Goal: Navigation & Orientation: Find specific page/section

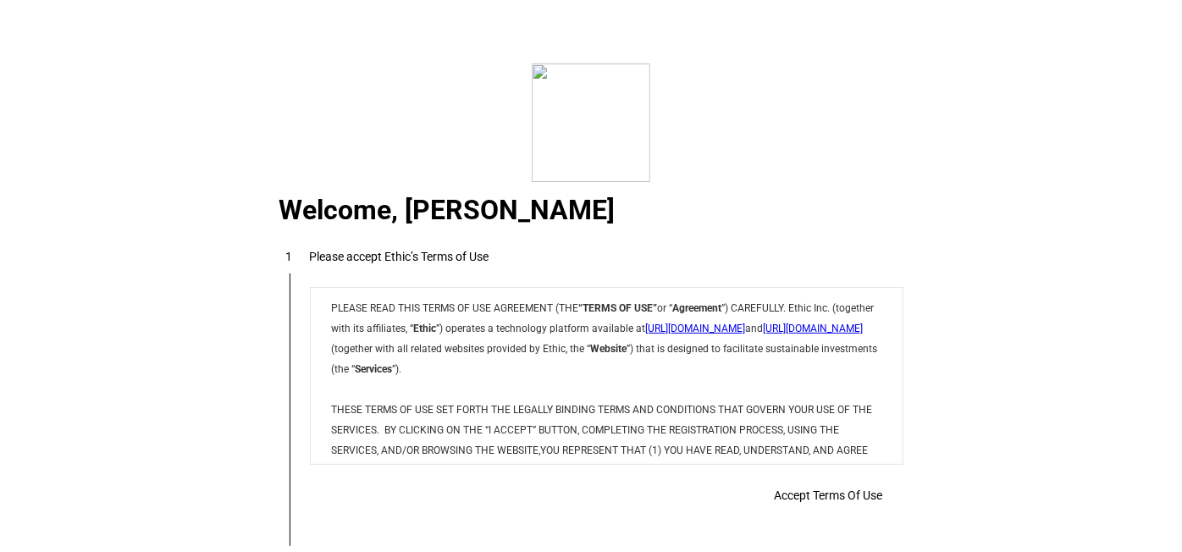
click at [717, 422] on p "PLEASE READ THIS TERMS OF USE AGREEMENT (THE “TERMS OF USE” or “ Agreement ”) C…" at bounding box center [604, 449] width 551 height 305
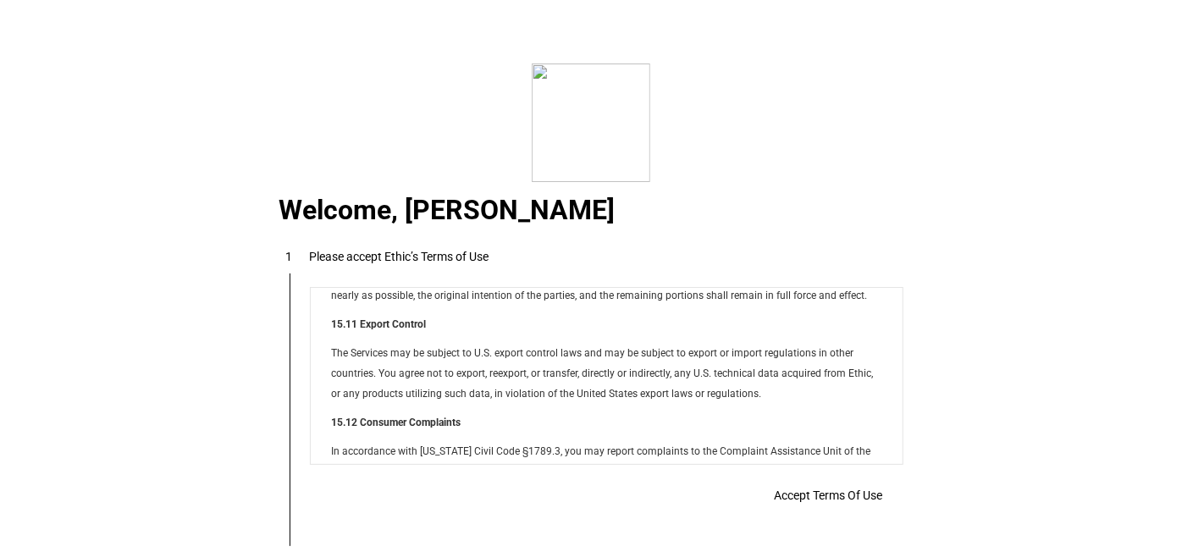
scroll to position [13504, 0]
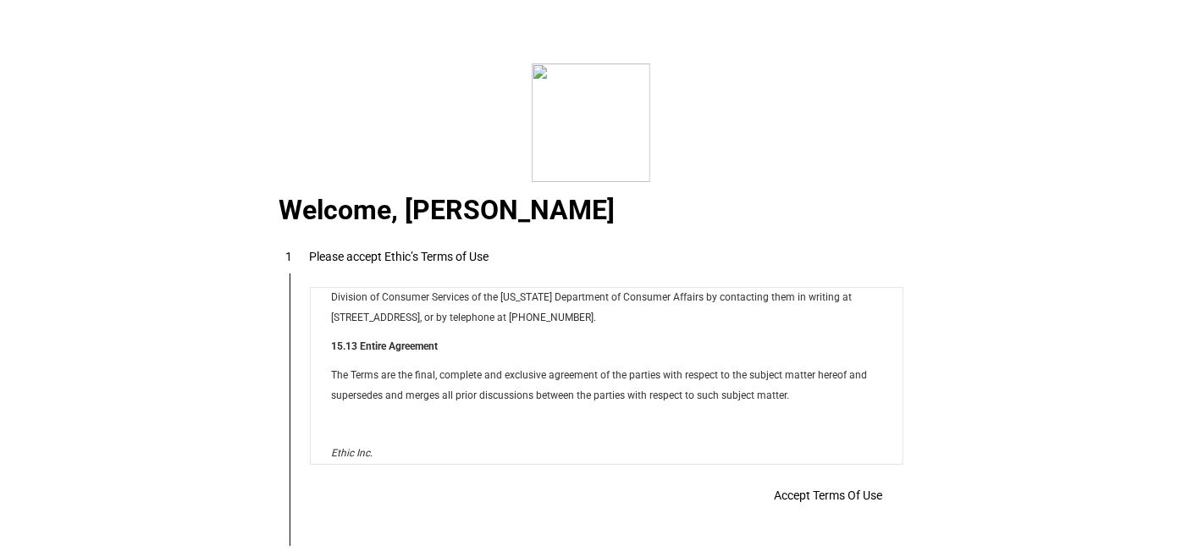
click at [800, 498] on span "Accept Terms Of Use" at bounding box center [829, 495] width 108 height 14
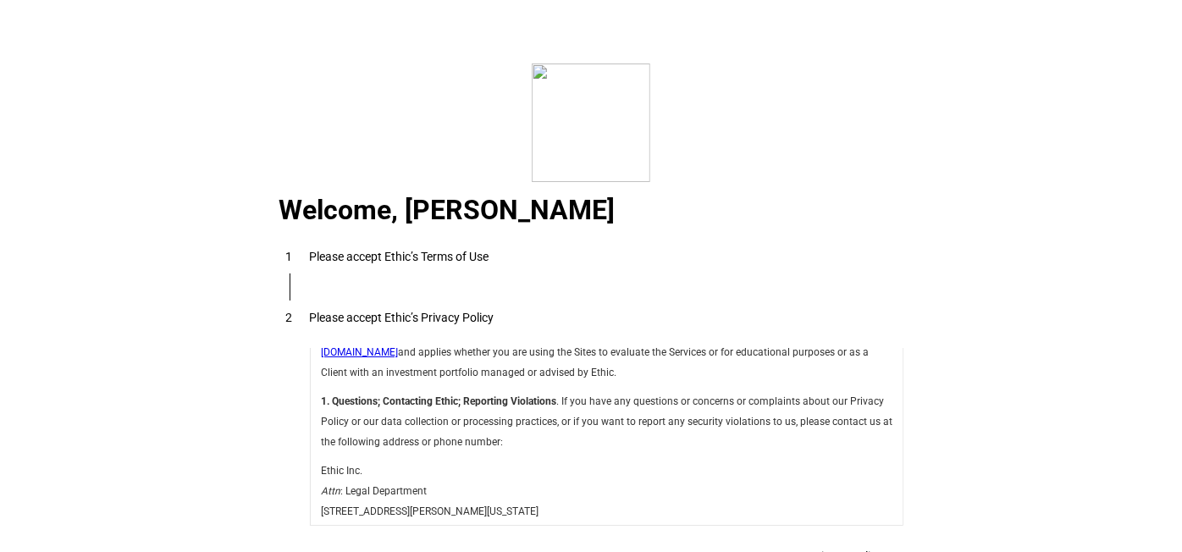
scroll to position [76, 0]
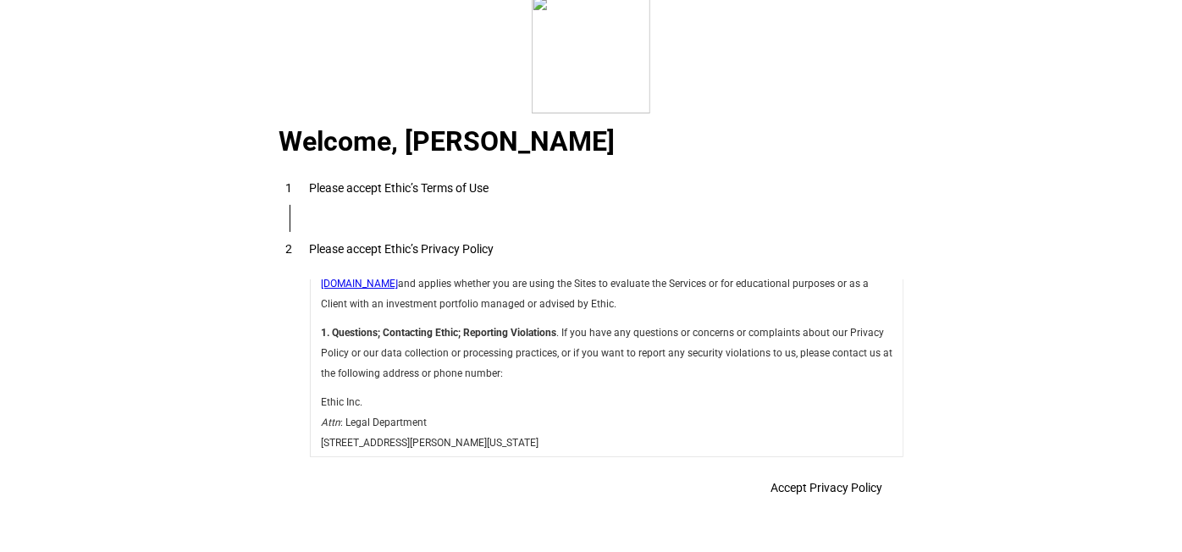
click at [650, 372] on p "1. Questions; Contacting Ethic; Reporting Violations . If you have any question…" at bounding box center [604, 352] width 571 height 61
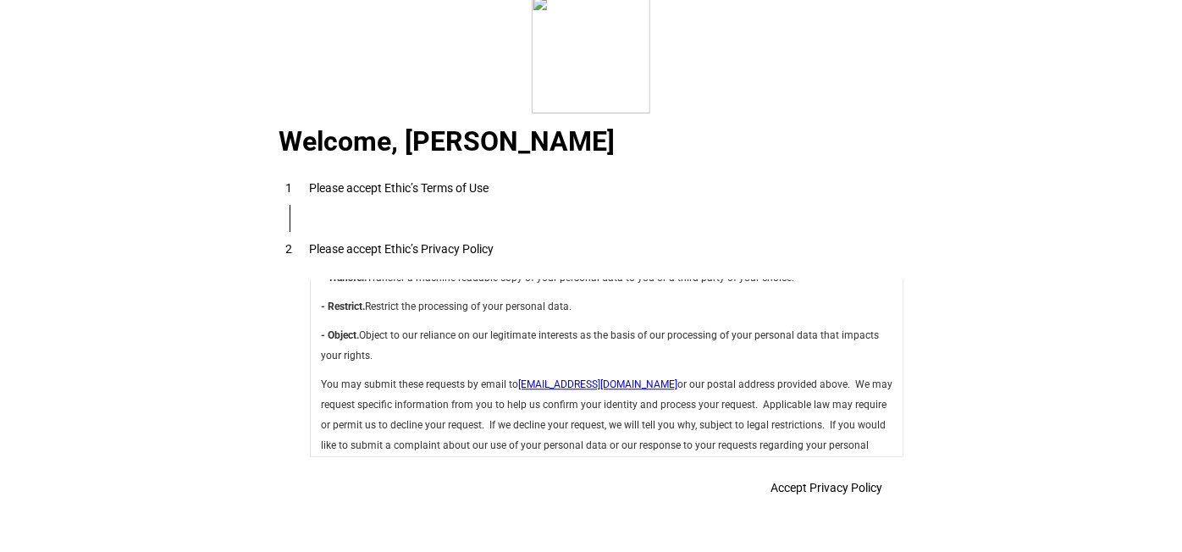
scroll to position [5964, 0]
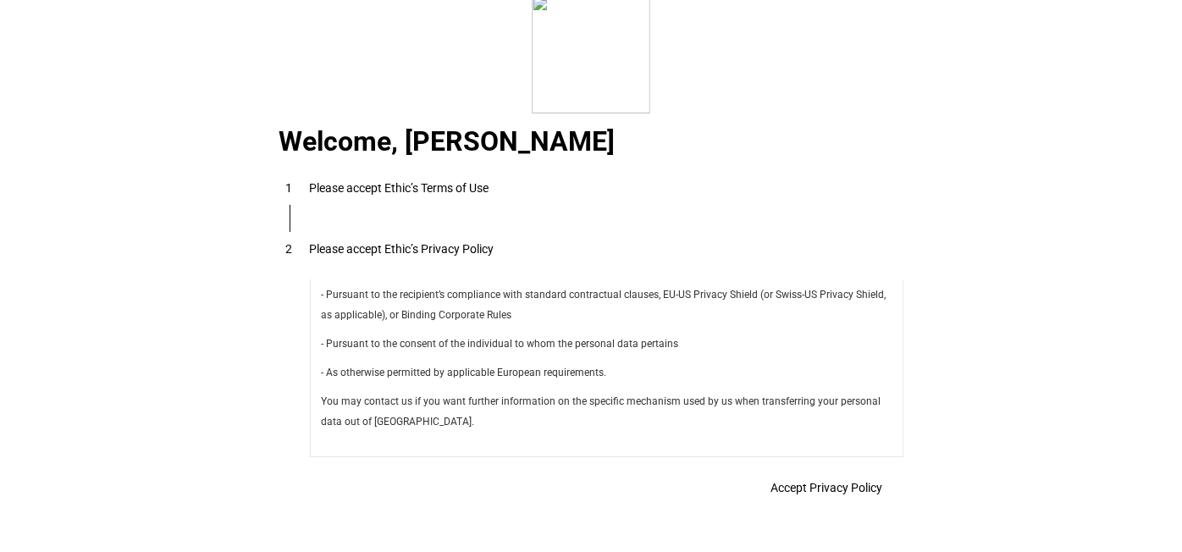
click at [791, 481] on span "Accept Privacy Policy" at bounding box center [827, 488] width 112 height 14
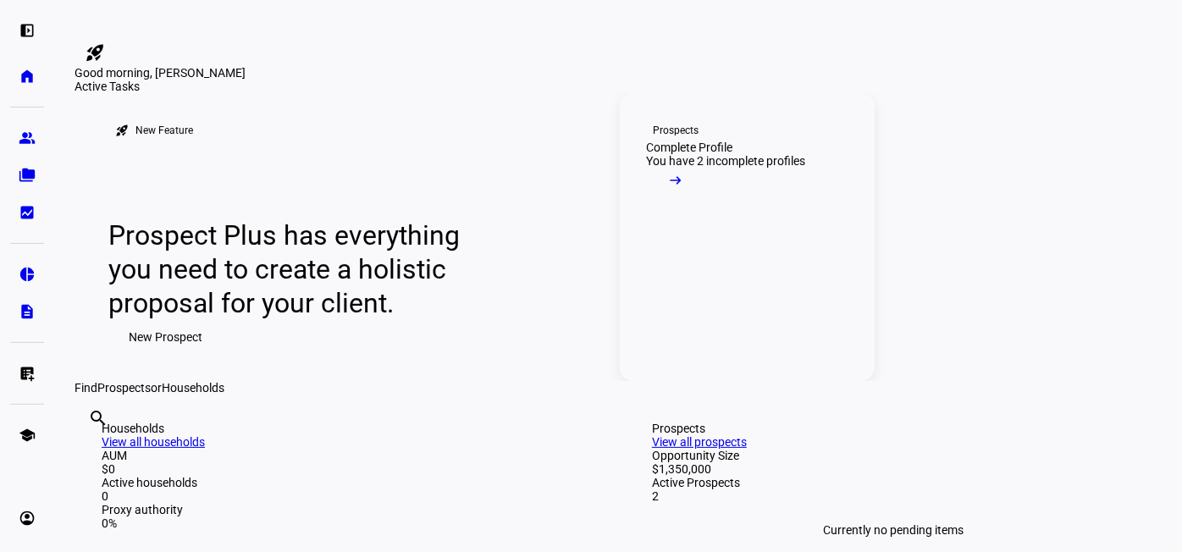
click at [684, 189] on mat-icon "arrow_right_alt" at bounding box center [675, 180] width 17 height 17
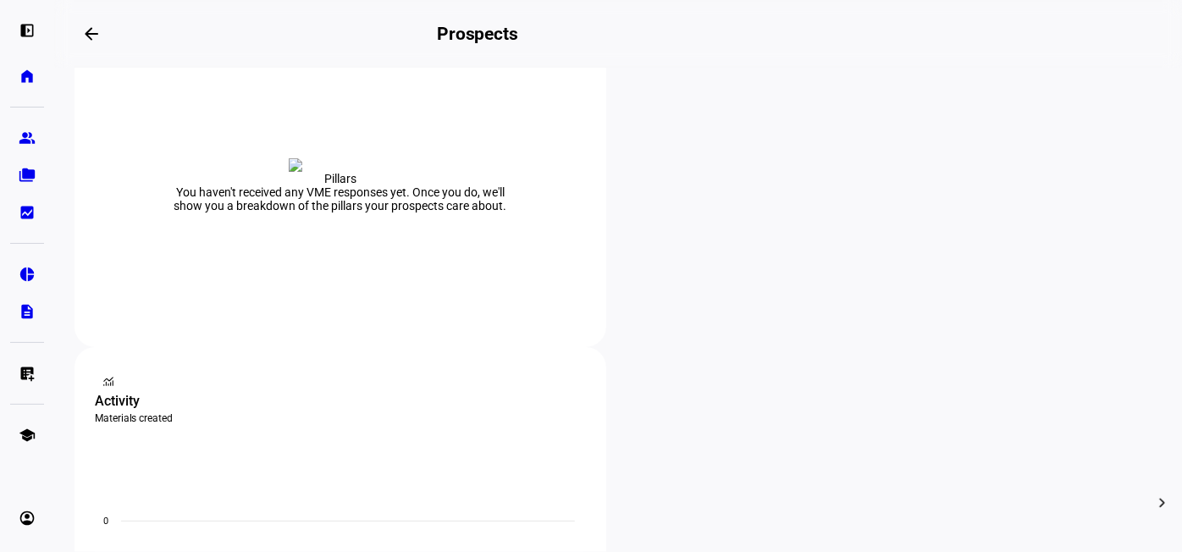
scroll to position [367, 0]
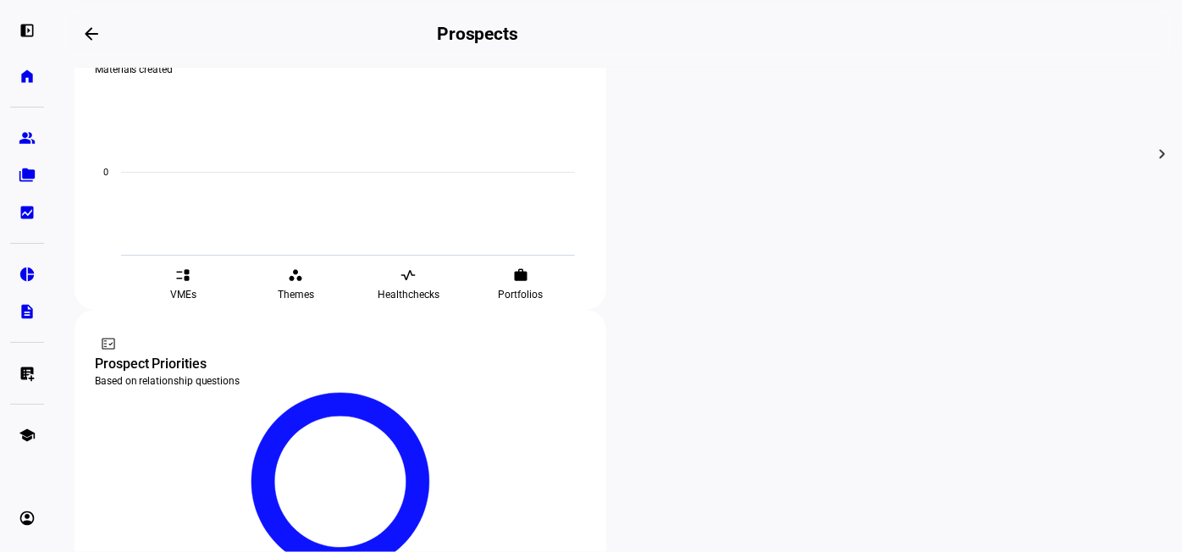
scroll to position [716, 0]
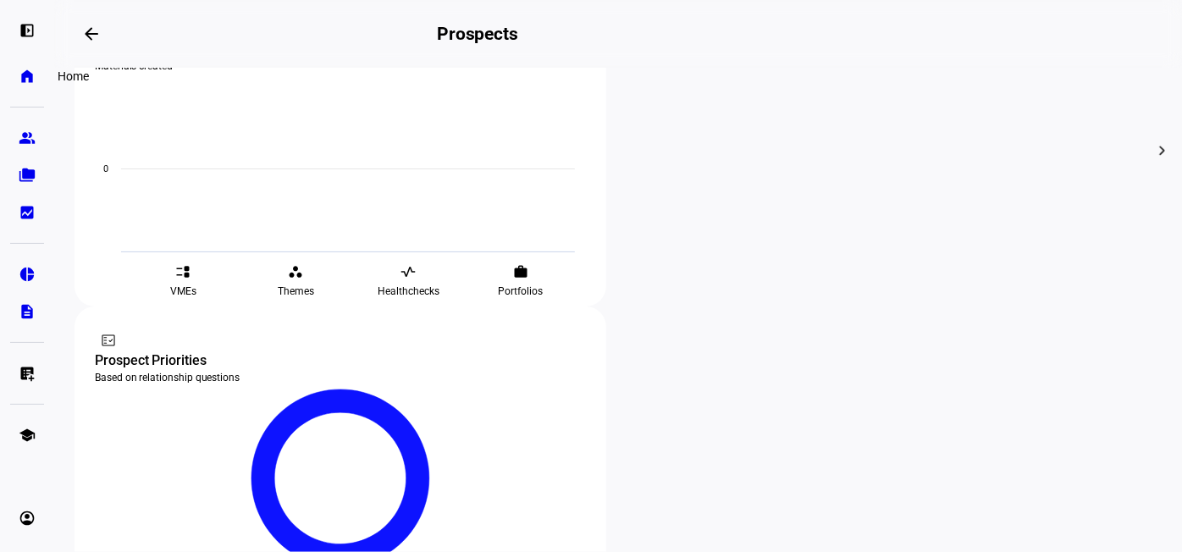
click at [22, 66] on link "home Home" at bounding box center [27, 76] width 34 height 34
